Goal: Information Seeking & Learning: Find specific page/section

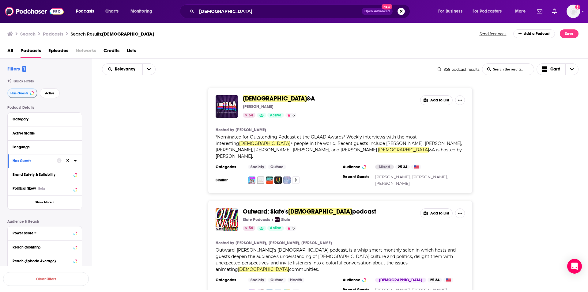
scroll to position [275, 0]
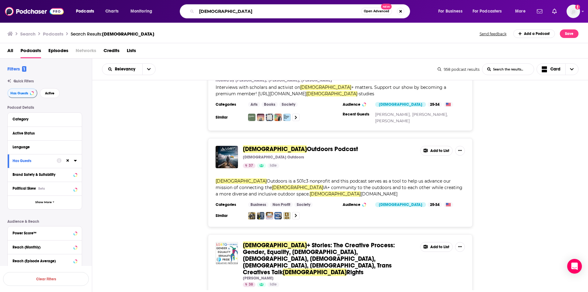
drag, startPoint x: 231, startPoint y: 7, endPoint x: 245, endPoint y: 8, distance: 14.1
click at [240, 8] on input "[DEMOGRAPHIC_DATA]" at bounding box center [278, 11] width 164 height 10
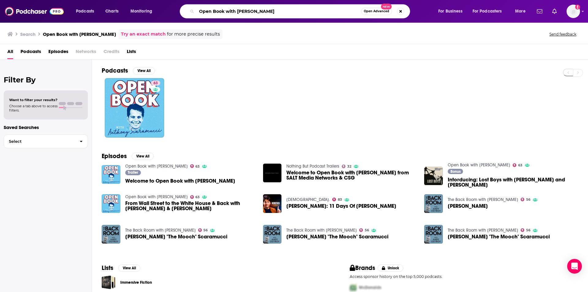
drag, startPoint x: 288, startPoint y: 9, endPoint x: 173, endPoint y: 10, distance: 114.8
click at [173, 10] on div "Open Book with [PERSON_NAME] Open Advanced New" at bounding box center [301, 11] width 262 height 14
paste input "Hoop Heads Podcast"
type input "Hoop Heads Podcast"
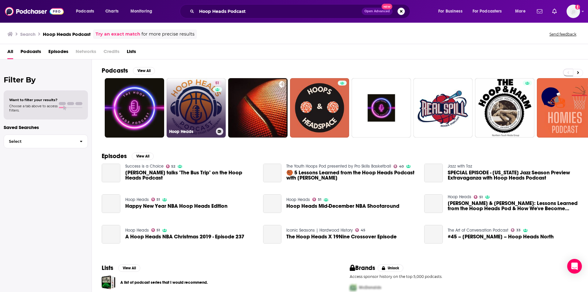
click at [188, 96] on link "51 Hoop Heads" at bounding box center [195, 107] width 59 height 59
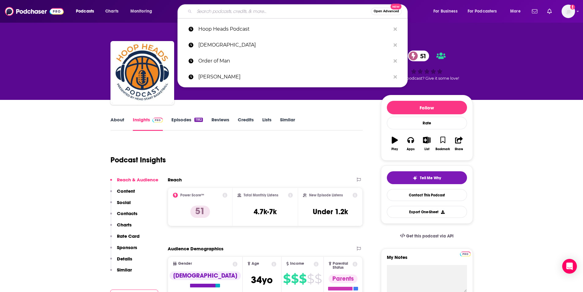
click at [270, 12] on input "Search podcasts, credits, & more..." at bounding box center [282, 11] width 177 height 10
paste input "The Front Row Podcast"
type input "The Front Row Podcast"
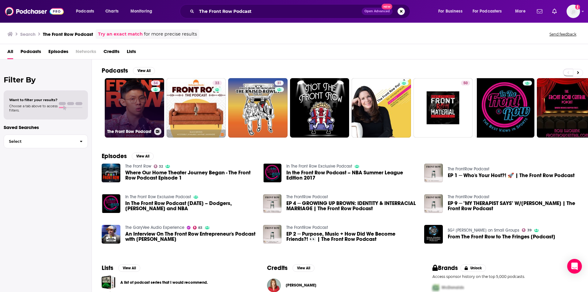
click at [134, 114] on link "34 The Front Row Podcast" at bounding box center [134, 107] width 59 height 59
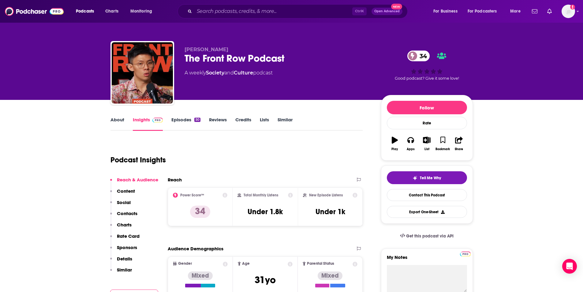
click at [120, 122] on link "About" at bounding box center [117, 124] width 14 height 14
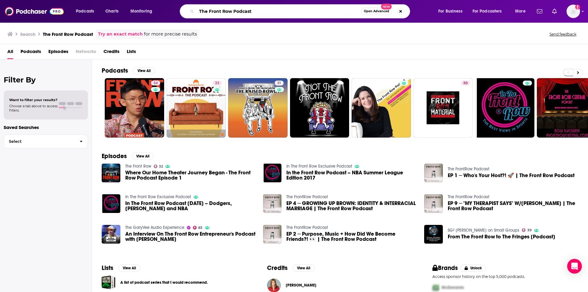
drag, startPoint x: 221, startPoint y: 13, endPoint x: 180, endPoint y: 6, distance: 41.7
click at [180, 6] on div "The Front Row Podcast Open Advanced New" at bounding box center [301, 11] width 262 height 14
paste input "In The Front Row with [PERSON_NAME]"
type input "In The Front Row with [PERSON_NAME]"
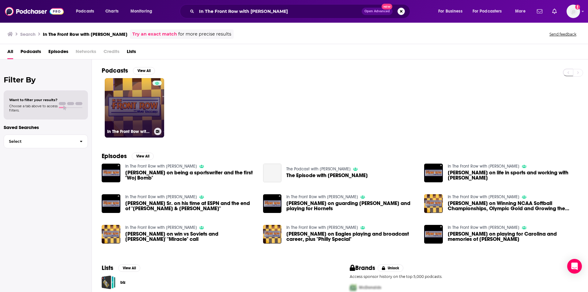
click at [131, 111] on link "In The Front Row with [PERSON_NAME]" at bounding box center [134, 107] width 59 height 59
